Goal: Information Seeking & Learning: Learn about a topic

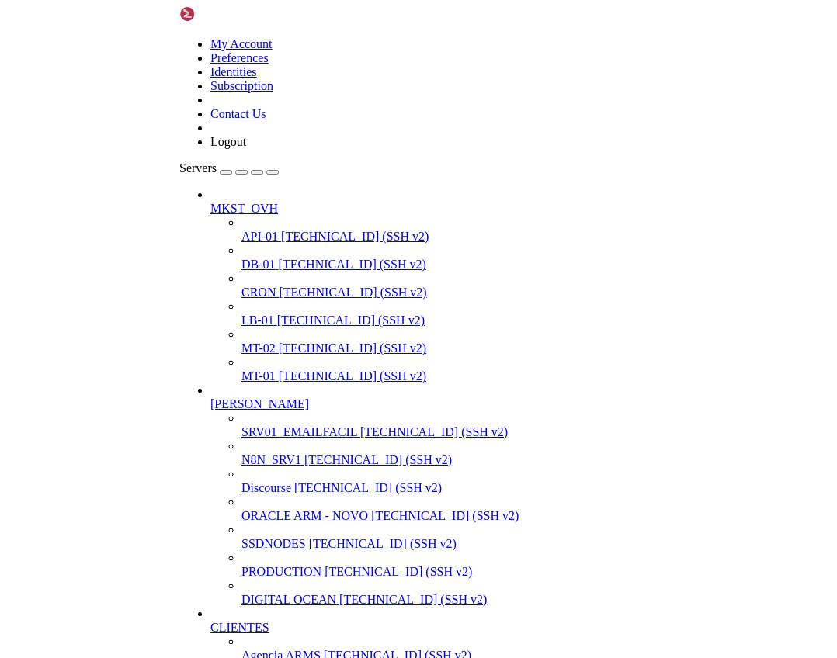
scroll to position [7445, 0]
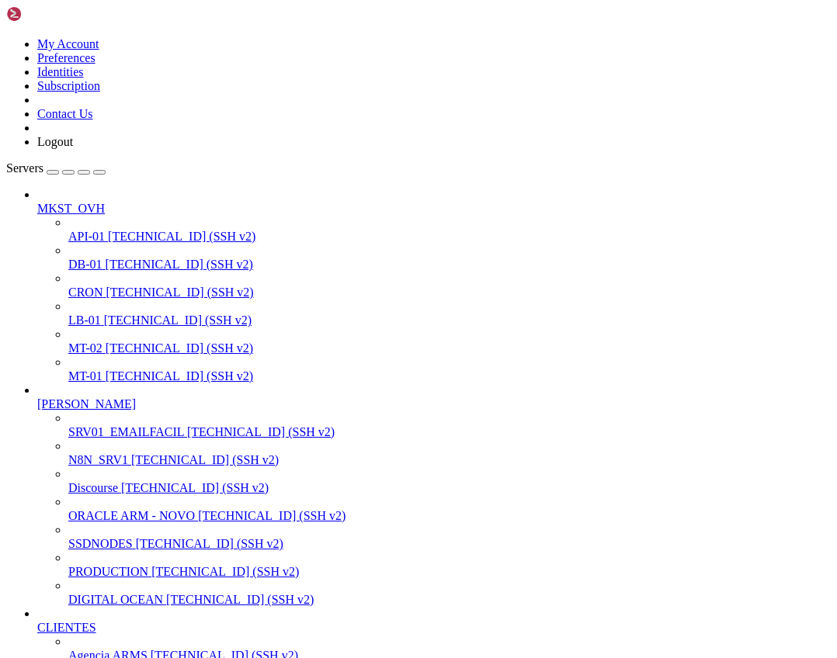
drag, startPoint x: 344, startPoint y: 2108, endPoint x: 278, endPoint y: 2089, distance: 68.8
drag, startPoint x: 255, startPoint y: 2093, endPoint x: 342, endPoint y: 2090, distance: 87.0
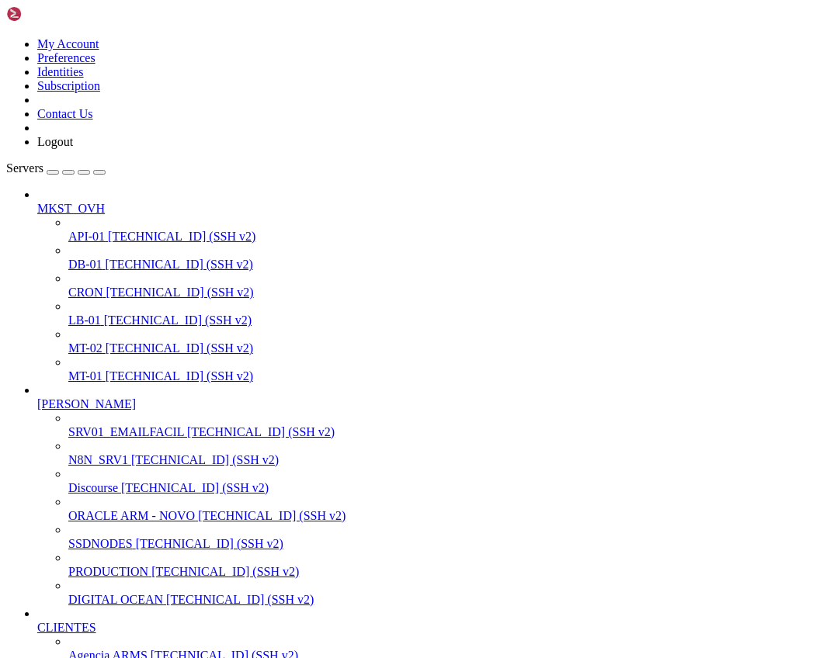
drag, startPoint x: 13, startPoint y: 1964, endPoint x: 127, endPoint y: 1964, distance: 114.1
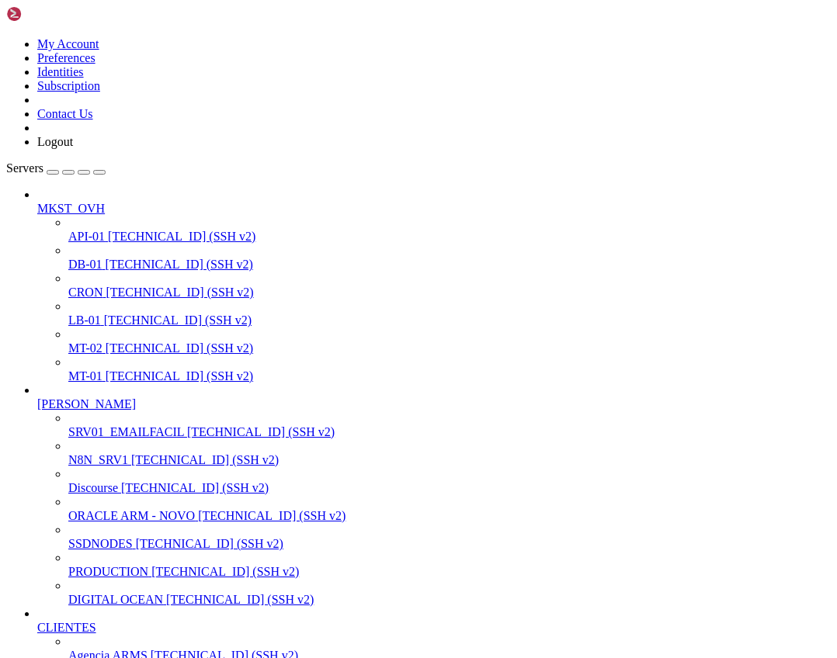
drag, startPoint x: 14, startPoint y: 1685, endPoint x: 109, endPoint y: 1979, distance: 309.4
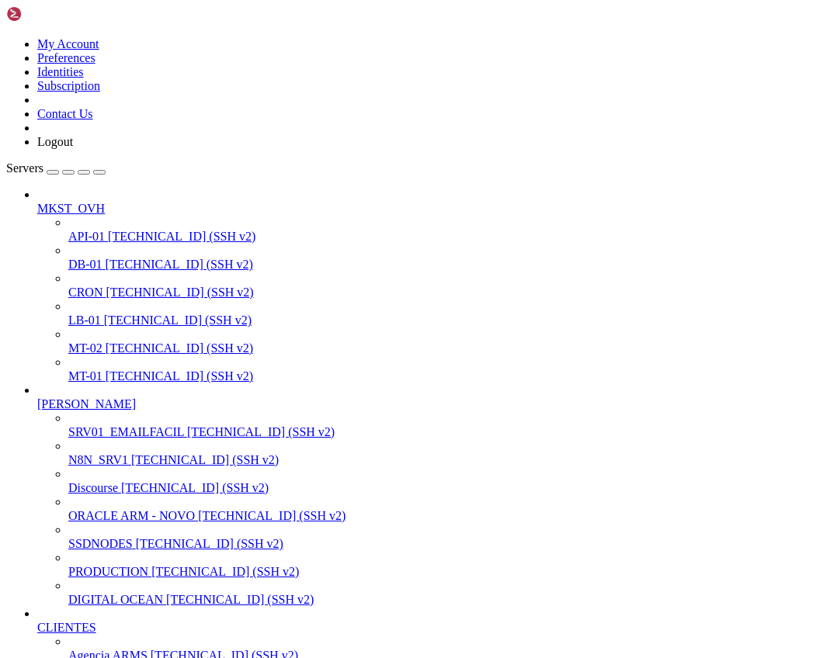
scroll to position [9095, 0]
drag, startPoint x: 13, startPoint y: 1634, endPoint x: 217, endPoint y: 1977, distance: 398.7
